Goal: Information Seeking & Learning: Find specific fact

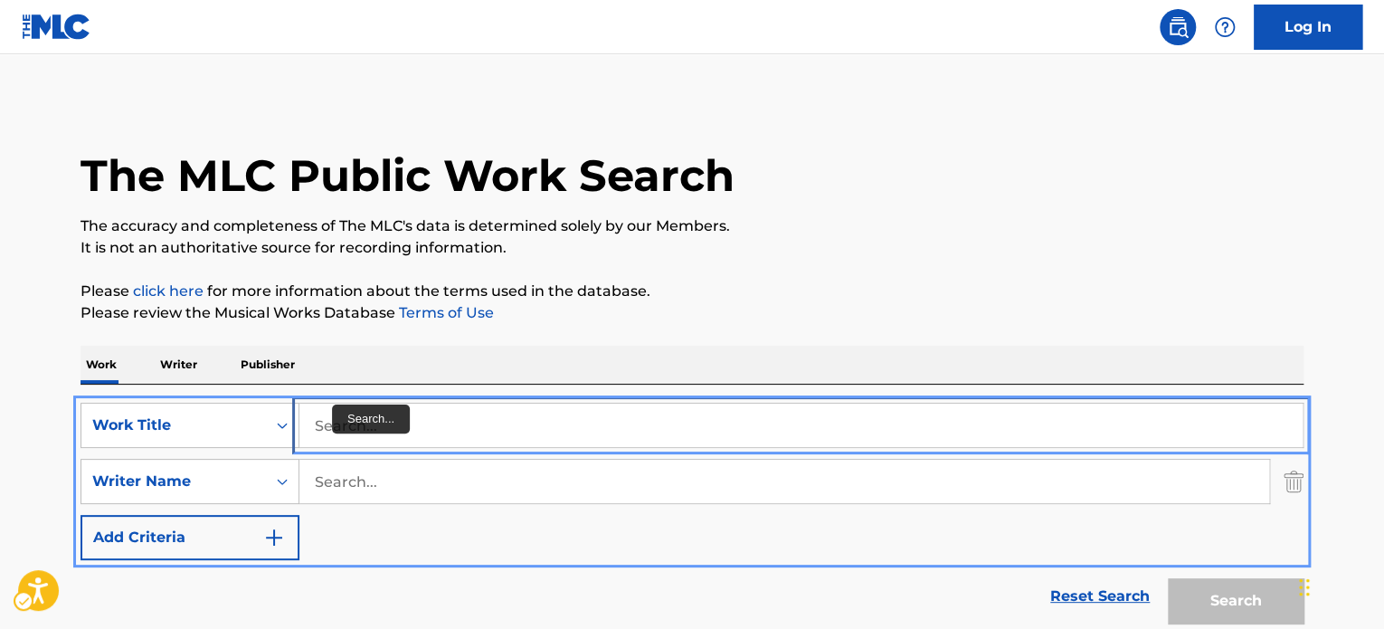
click at [335, 430] on input "Search..." at bounding box center [800, 425] width 1003 height 43
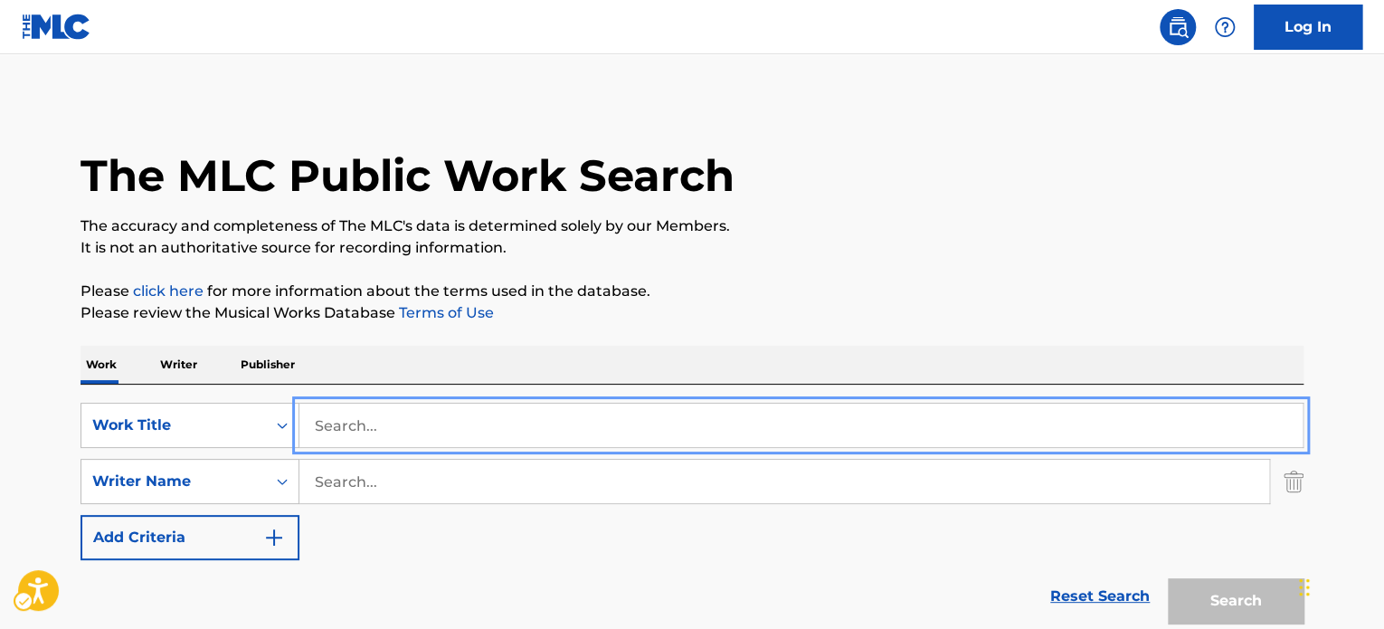
paste input "IT'S NO GOOD"
type input "IT'S NO GOOD"
click at [691, 281] on p "Please click here | New Window for more information about the terms used in the…" at bounding box center [692, 291] width 1223 height 22
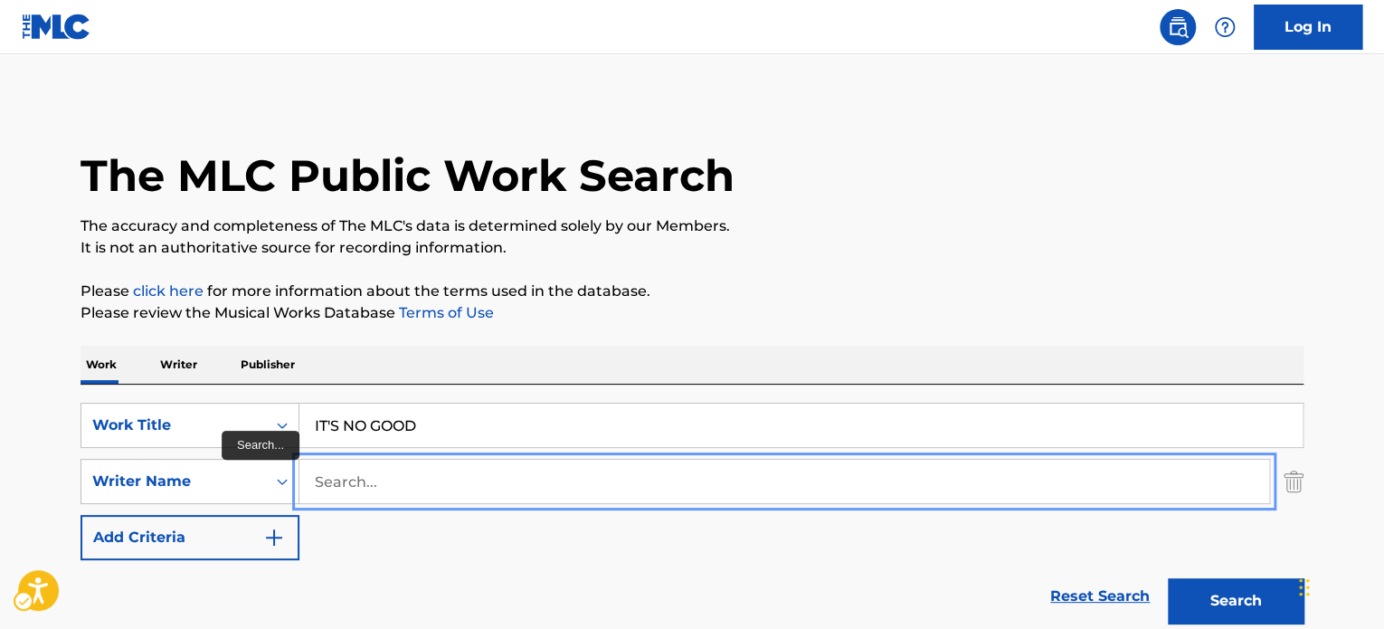
drag, startPoint x: 539, startPoint y: 473, endPoint x: 601, endPoint y: 471, distance: 61.6
paste input "[PERSON_NAME]"
type input "[PERSON_NAME]"
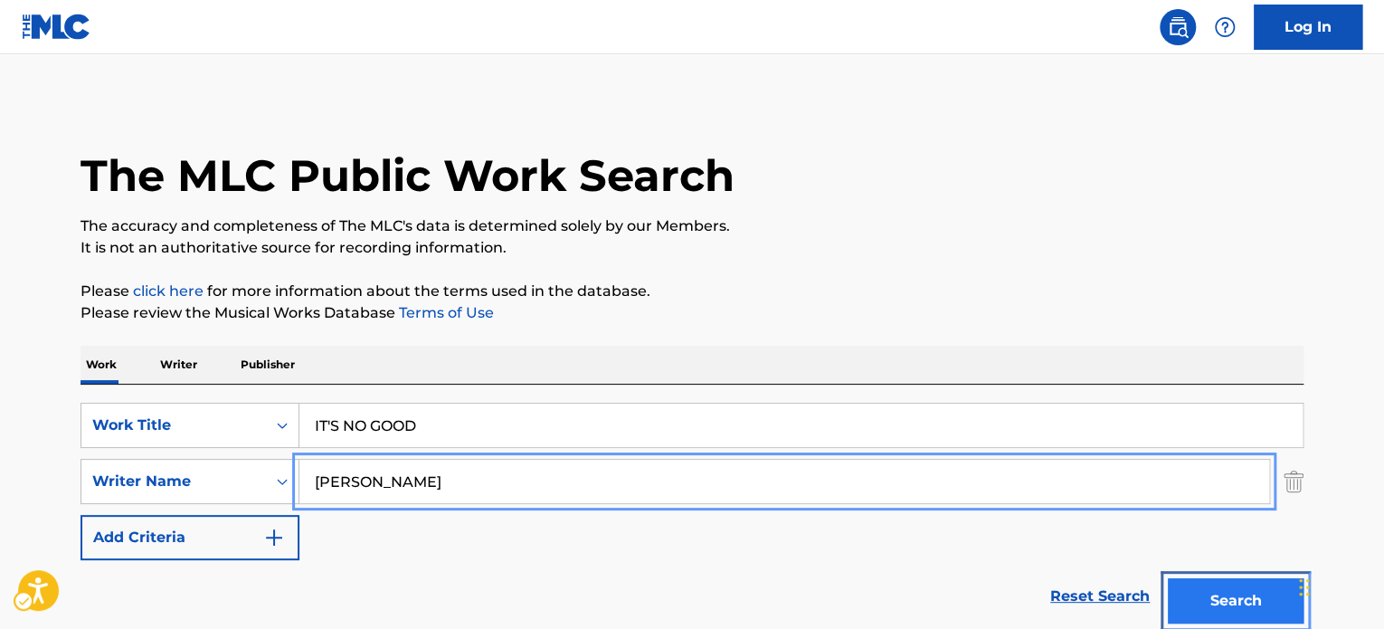
click at [1244, 586] on button "Search" at bounding box center [1236, 600] width 136 height 45
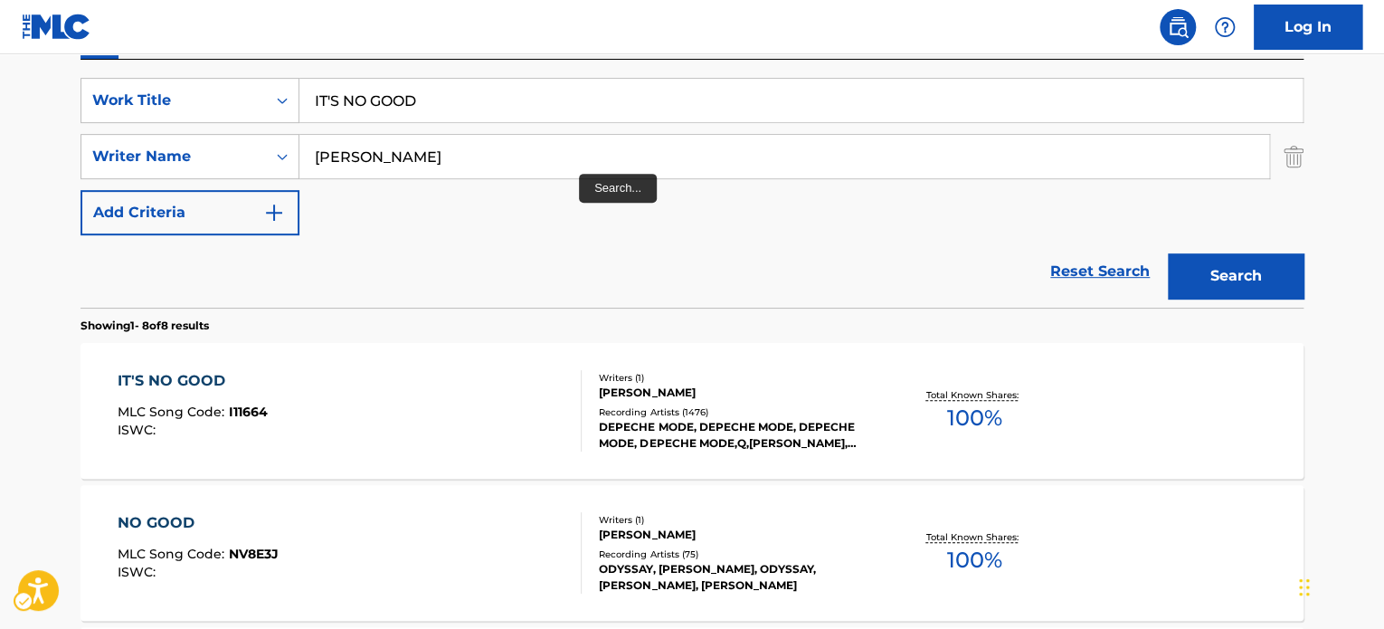
scroll to position [293, 0]
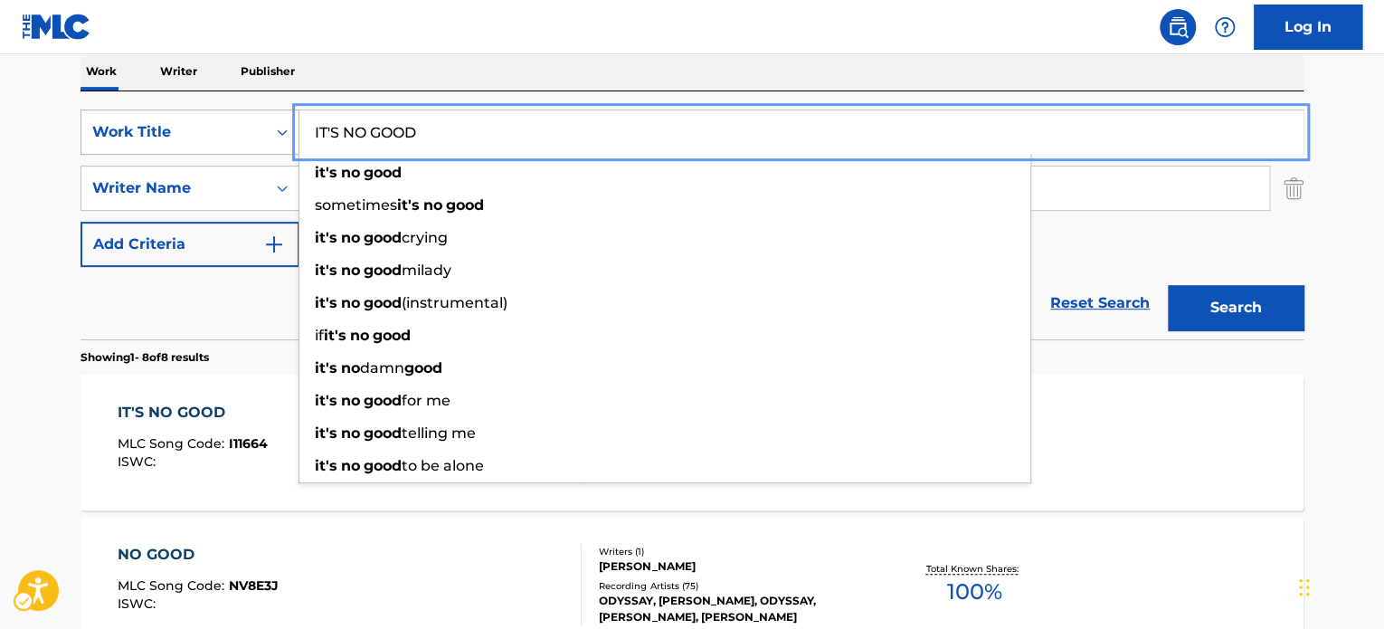
drag, startPoint x: 394, startPoint y: 130, endPoint x: 269, endPoint y: 140, distance: 125.3
drag, startPoint x: 510, startPoint y: 137, endPoint x: 217, endPoint y: 151, distance: 293.5
click at [207, 148] on div "SearchWithCriteriaeeefbc79-204d-43ab-9dfb-13856ca5fe7c Work Title IT'S NO GOOD …" at bounding box center [692, 131] width 1223 height 45
paste input "S550"
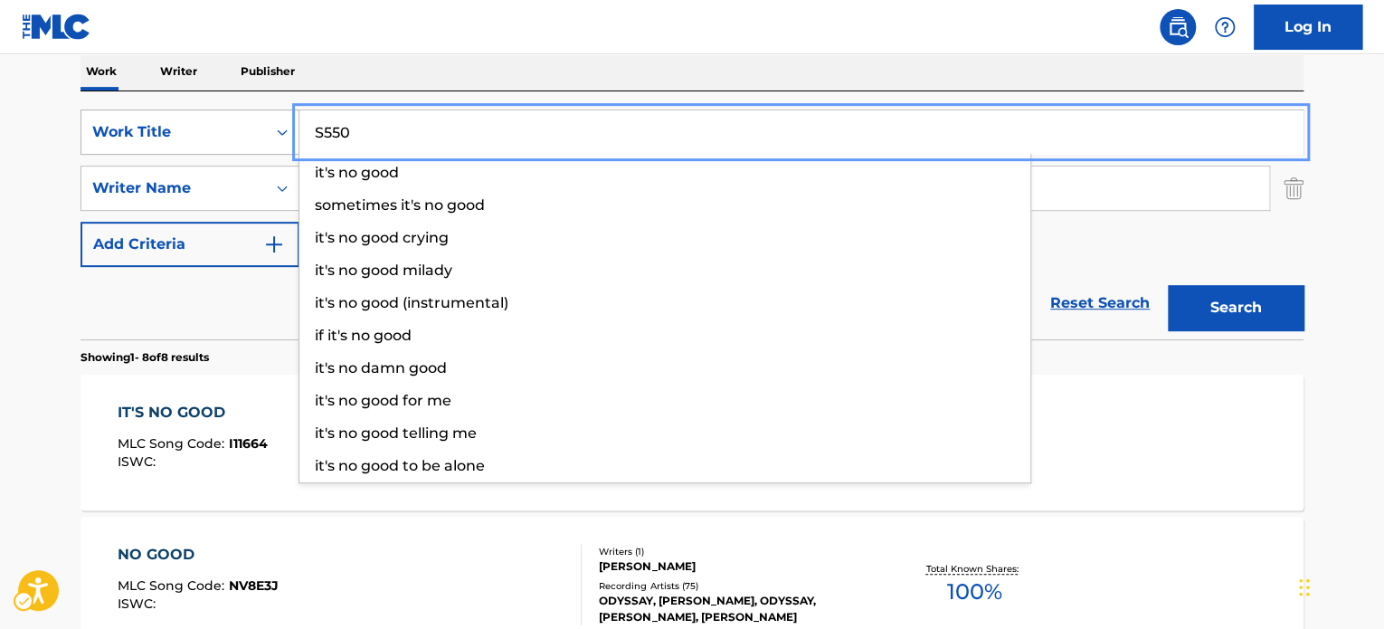
drag, startPoint x: 457, startPoint y: 132, endPoint x: 152, endPoint y: 134, distance: 304.9
click at [152, 134] on div "SearchWithCriteriaeeefbc79-204d-43ab-9dfb-13856ca5fe7c Work Title S550 it's no …" at bounding box center [692, 131] width 1223 height 45
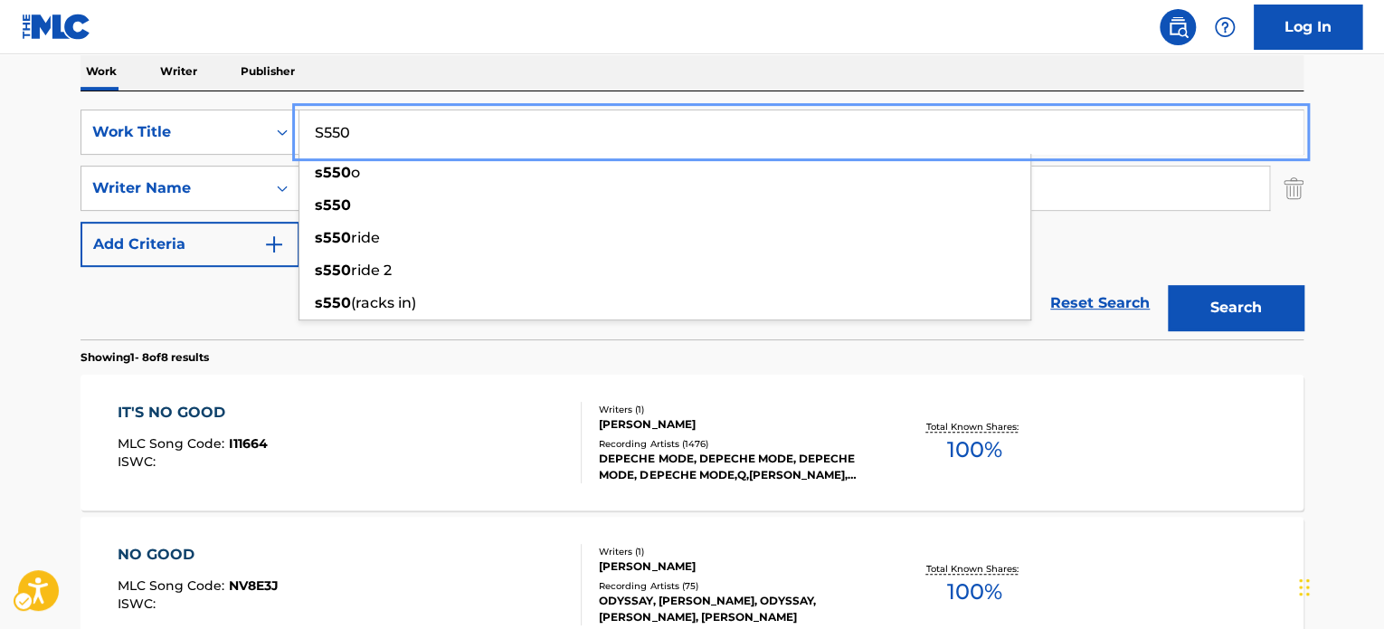
type input "S550"
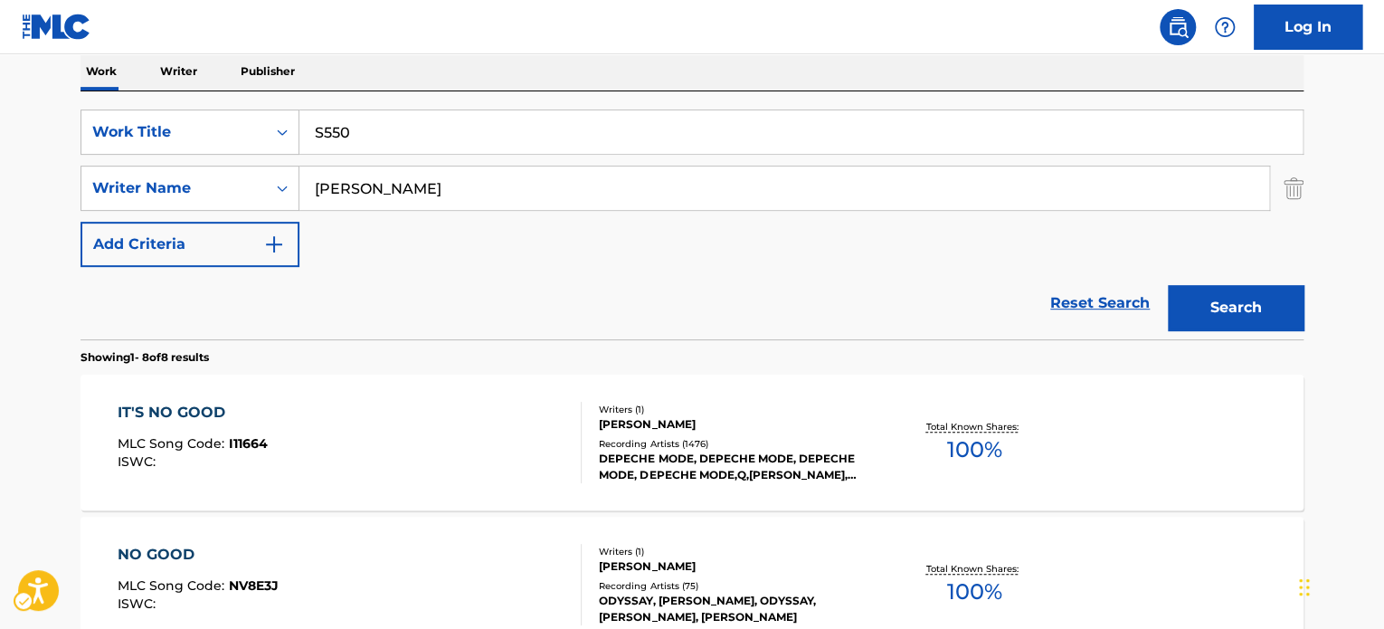
click at [193, 309] on div "Reset Search | Submit Search" at bounding box center [692, 303] width 1223 height 72
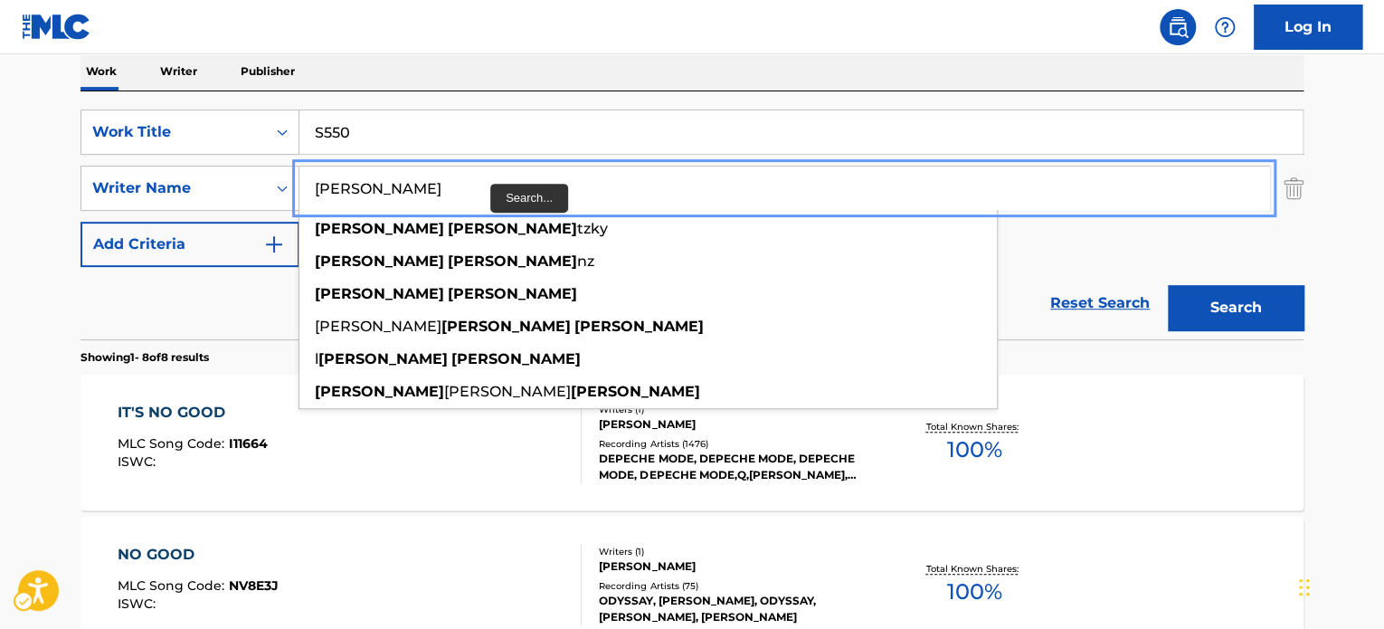
paste input "[PERSON_NAME]"
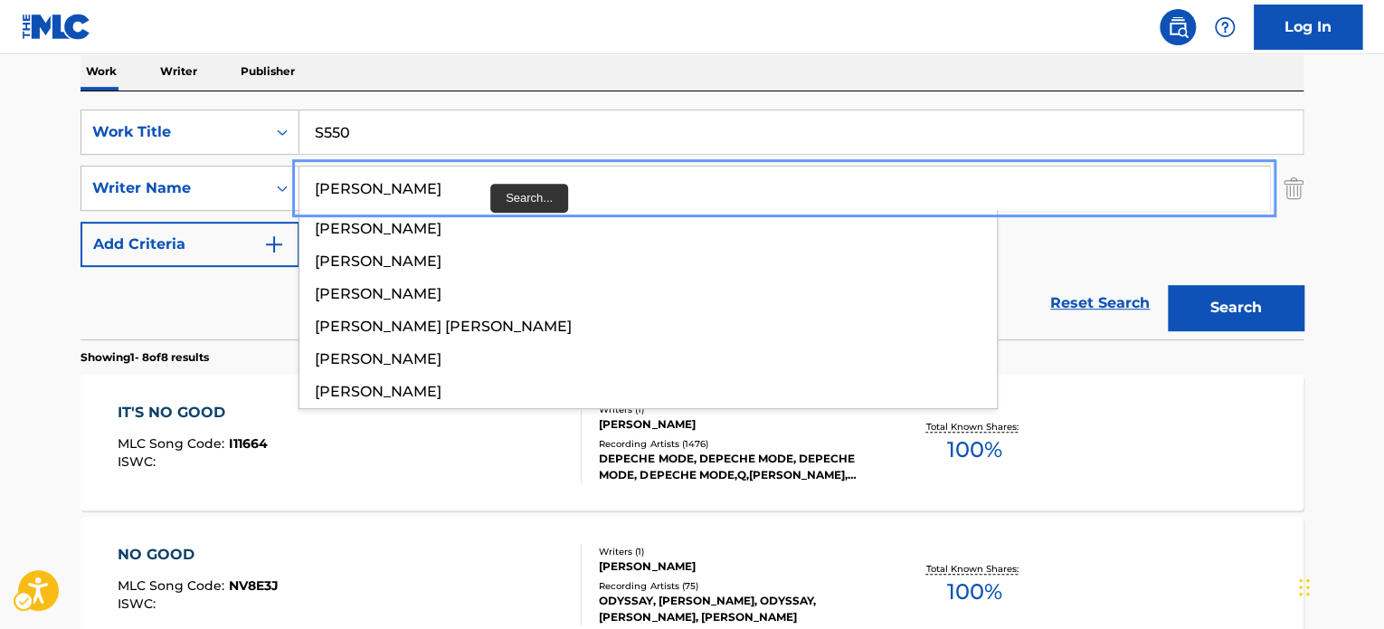
drag, startPoint x: 481, startPoint y: 184, endPoint x: 317, endPoint y: 187, distance: 164.7
click at [310, 184] on input "[PERSON_NAME]" at bounding box center [784, 187] width 970 height 43
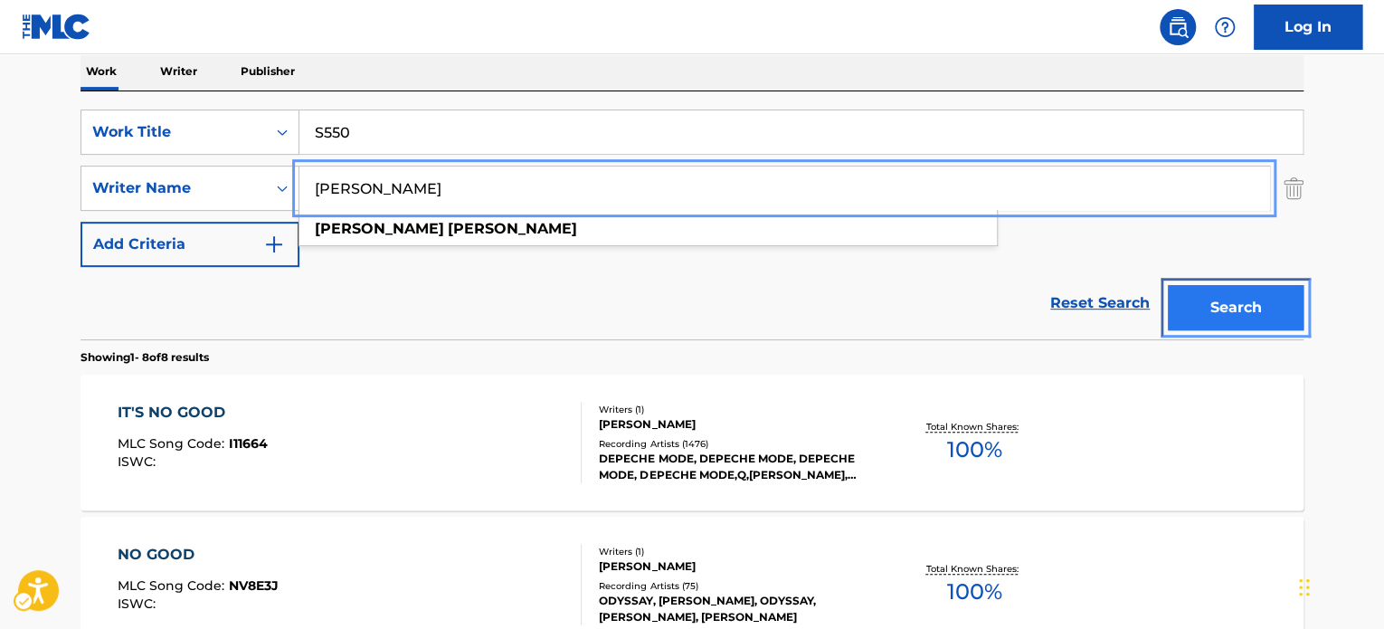
click at [1212, 315] on button "Search" at bounding box center [1236, 307] width 136 height 45
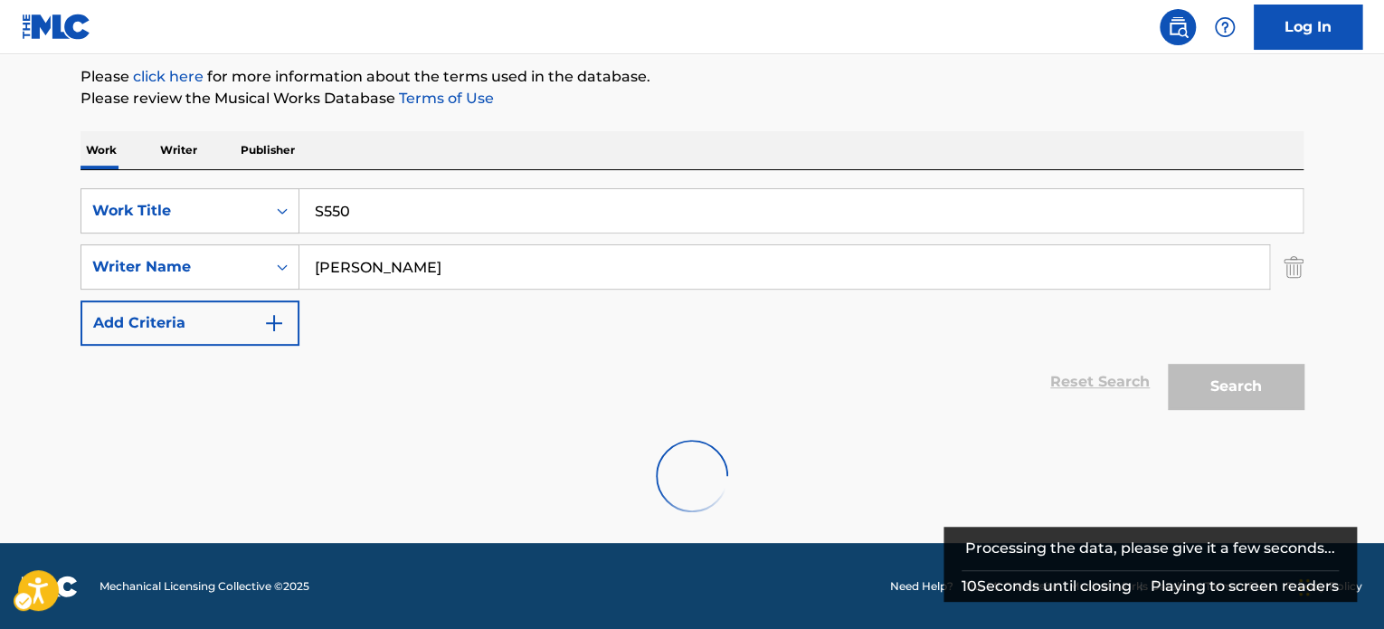
scroll to position [156, 0]
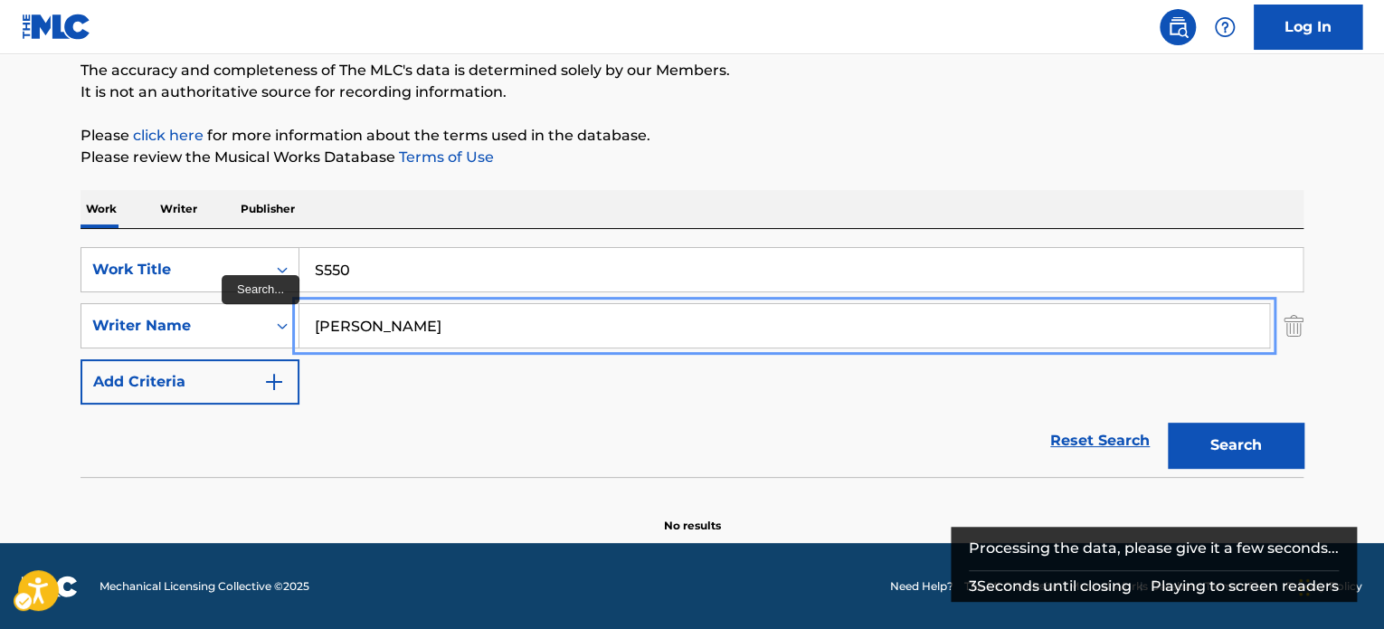
paste input "[PERSON_NAME]"
type input "[PERSON_NAME]"
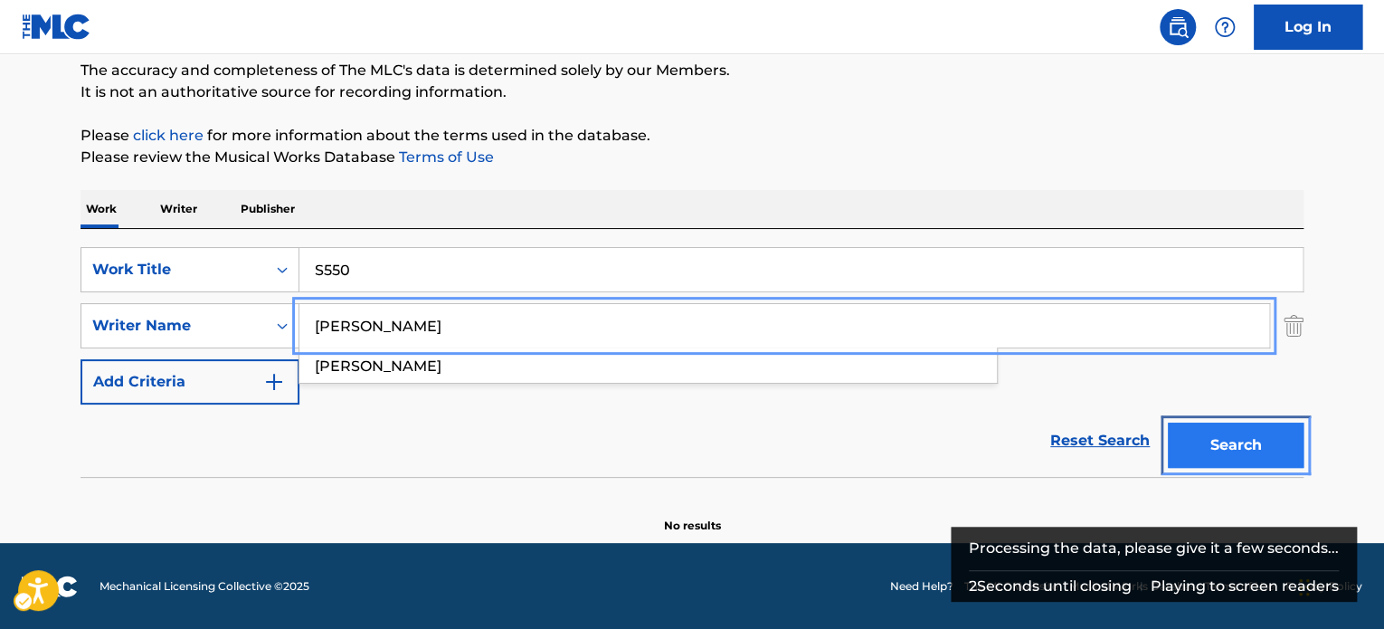
click at [1246, 438] on button "Search" at bounding box center [1236, 445] width 136 height 45
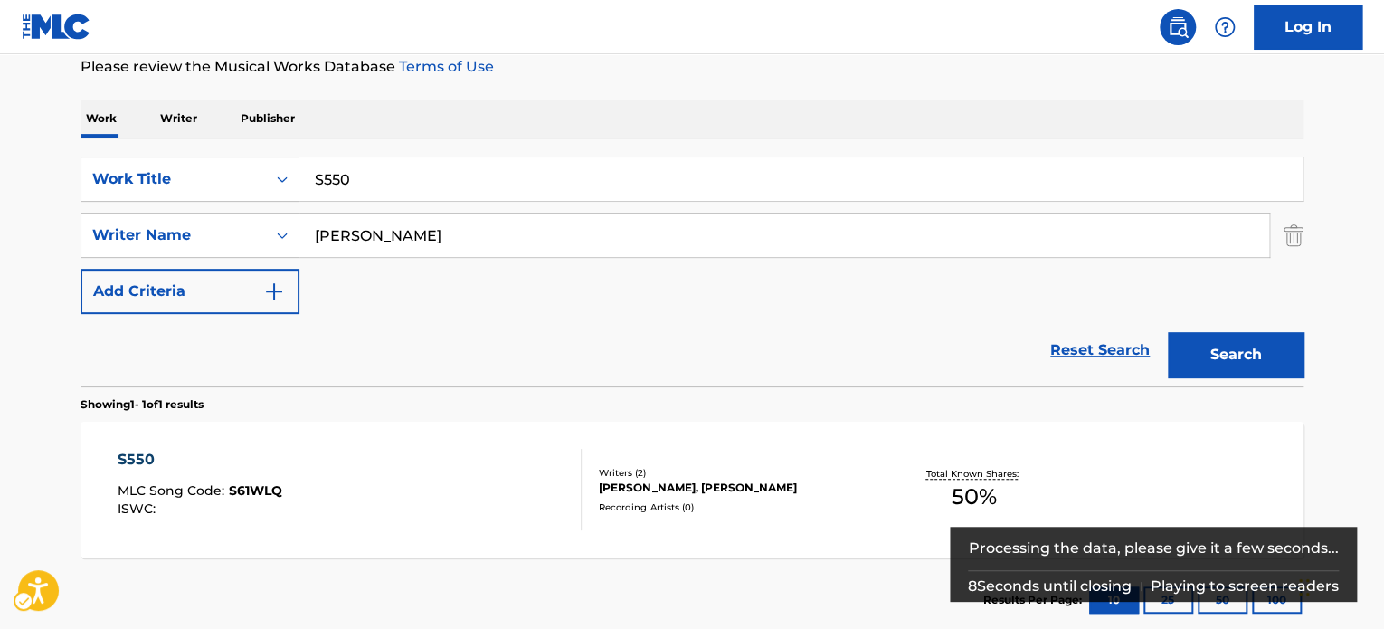
scroll to position [259, 0]
